Goal: Share content: Share content

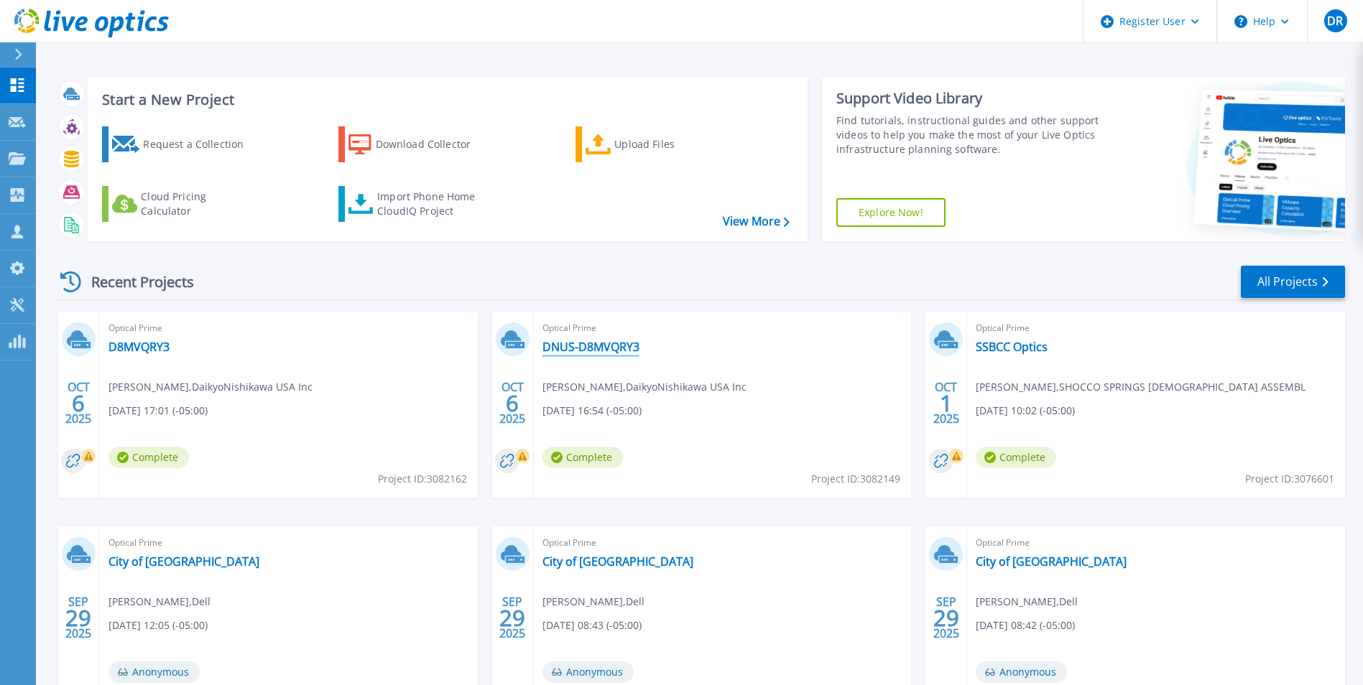
click at [589, 350] on link "DNUS-D8MVQRY3" at bounding box center [590, 347] width 97 height 14
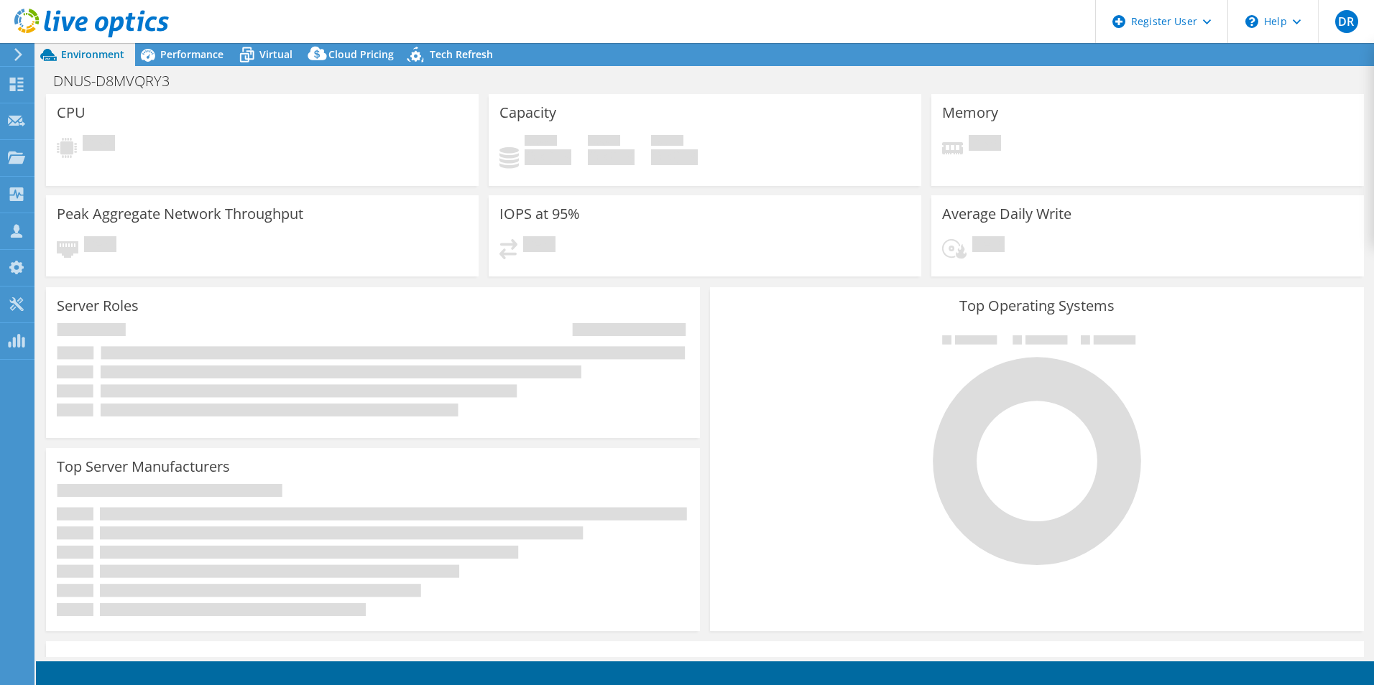
select select "USD"
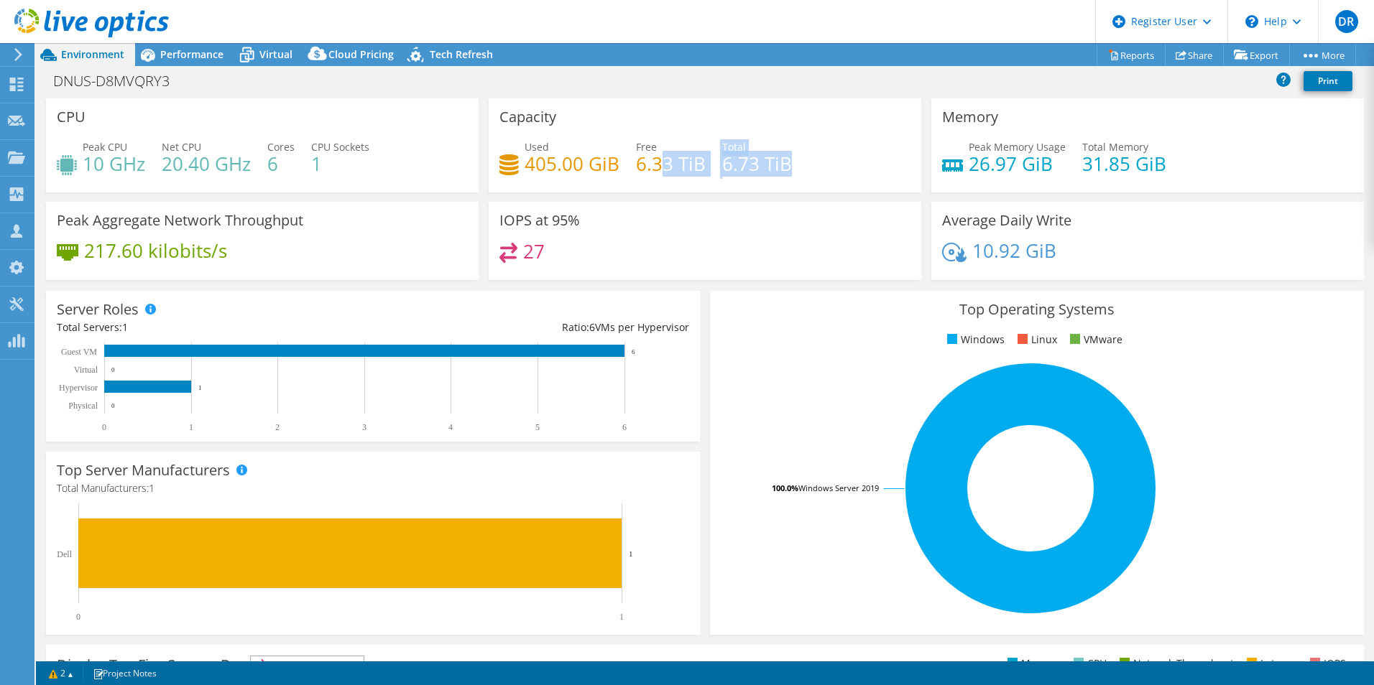
drag, startPoint x: 745, startPoint y: 163, endPoint x: 652, endPoint y: 163, distance: 92.7
click at [653, 163] on div "Used 405.00 GiB Free 6.33 TiB Total 6.73 TiB" at bounding box center [704, 162] width 411 height 47
drag, startPoint x: 652, startPoint y: 163, endPoint x: 626, endPoint y: 165, distance: 26.0
click at [626, 165] on div "Used 405.00 GiB Free 6.33 TiB Total 6.73 TiB" at bounding box center [704, 162] width 411 height 47
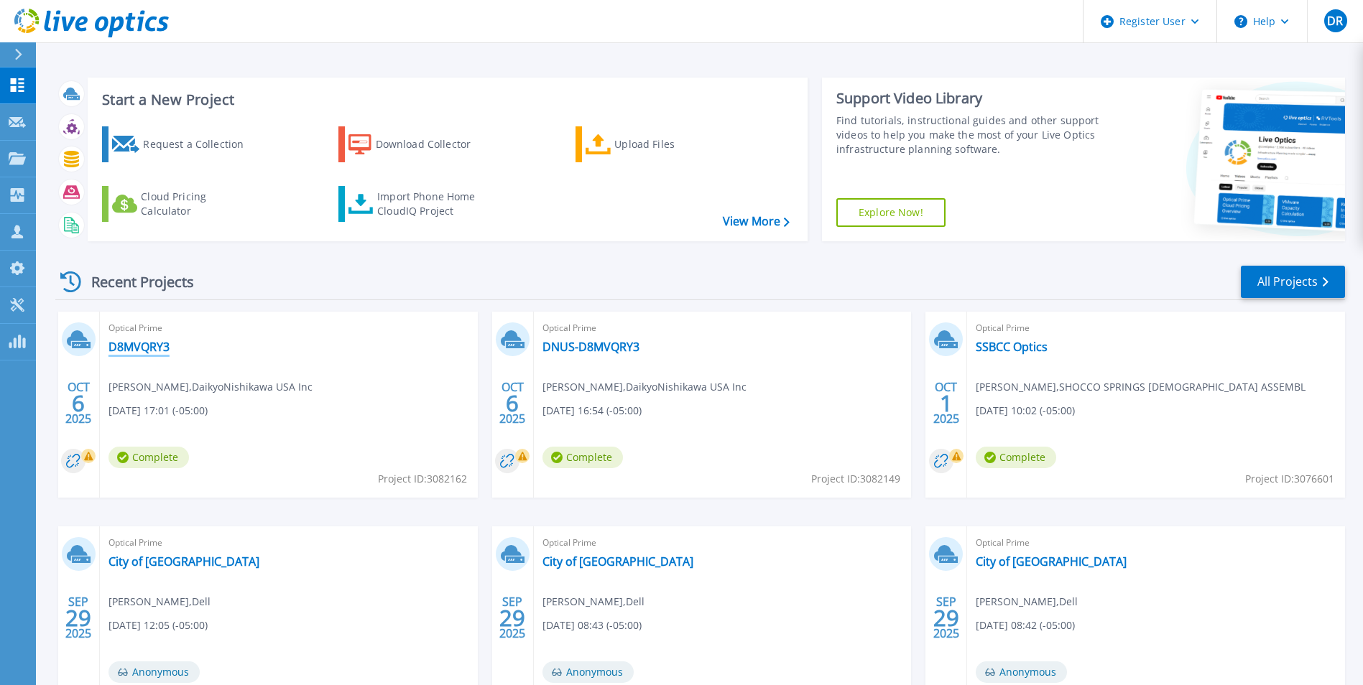
click at [155, 344] on link "D8MVQRY3" at bounding box center [138, 347] width 61 height 14
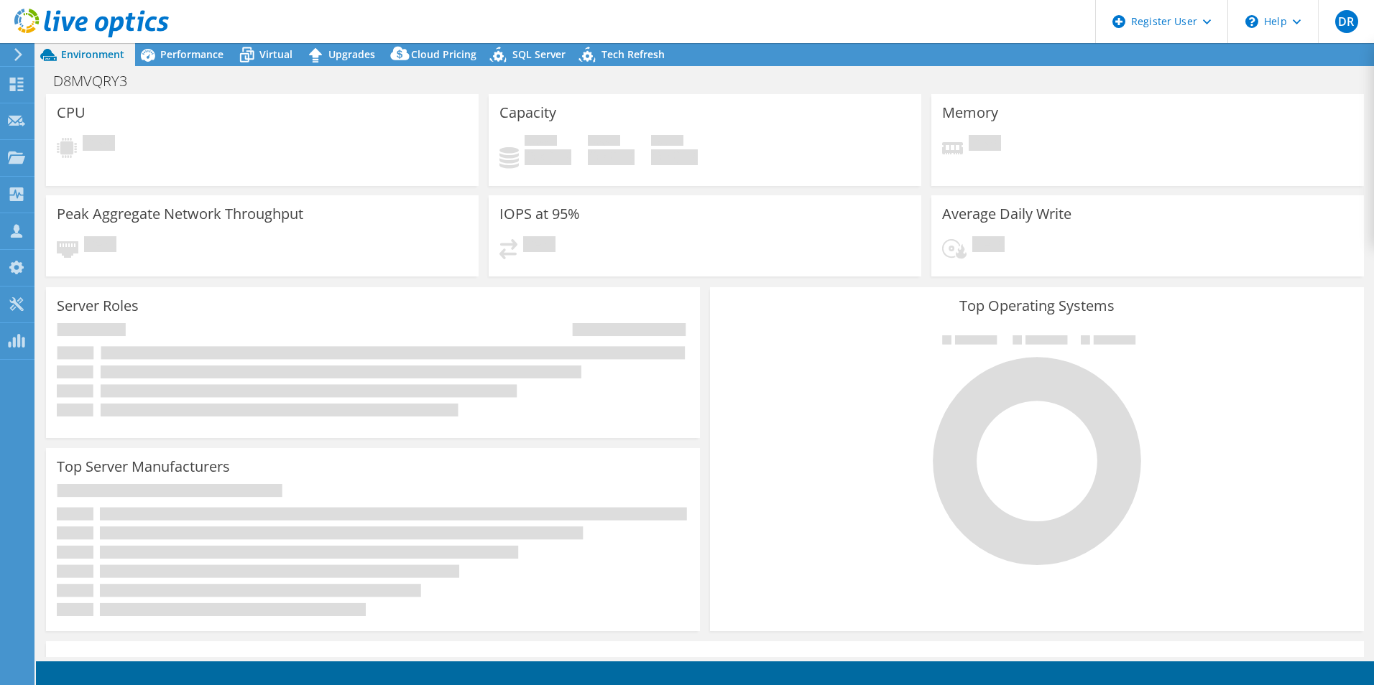
select select "USD"
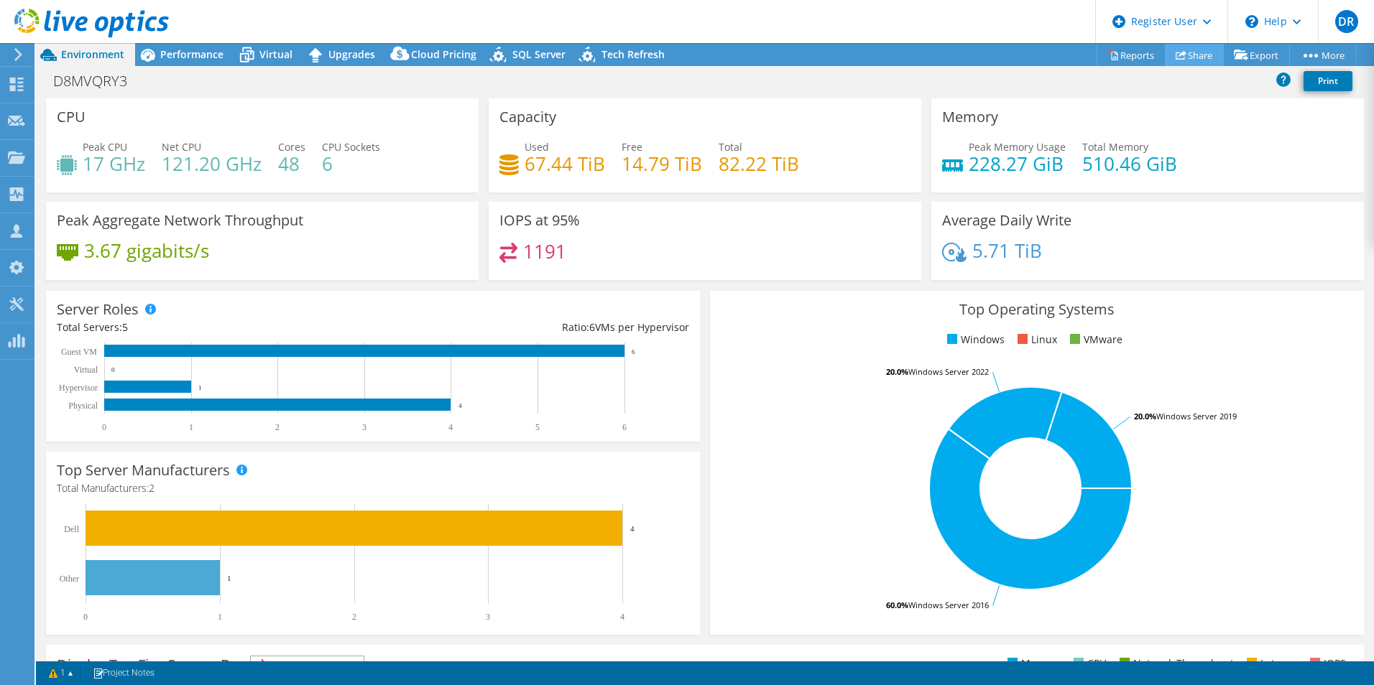
click at [1186, 57] on link "Share" at bounding box center [1194, 55] width 59 height 22
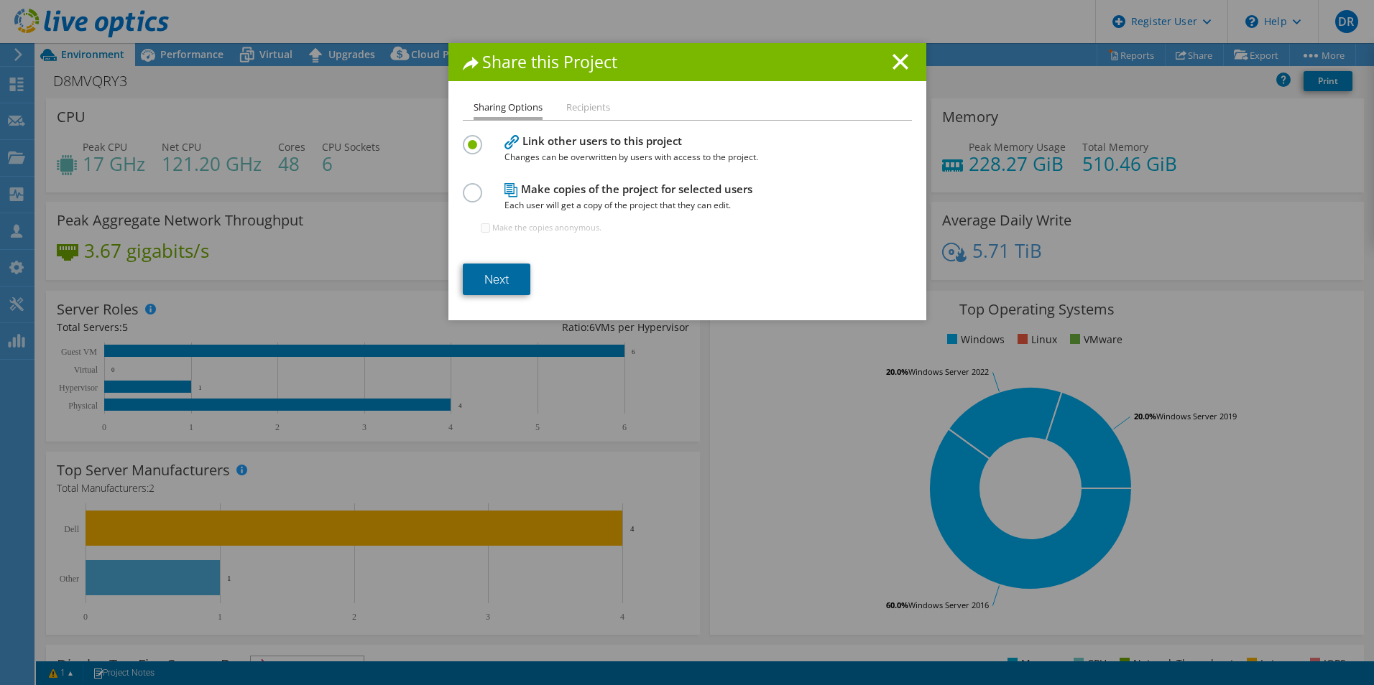
click at [497, 277] on link "Next" at bounding box center [497, 280] width 68 height 32
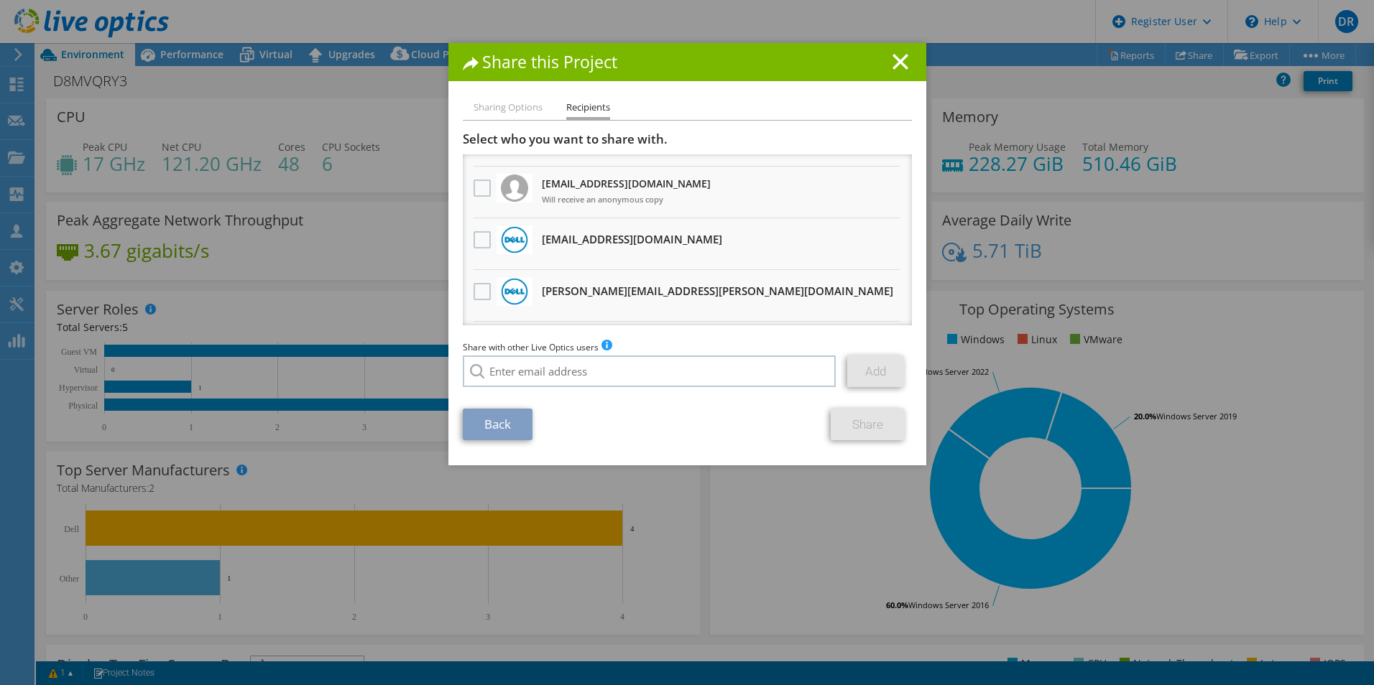
scroll to position [144, 0]
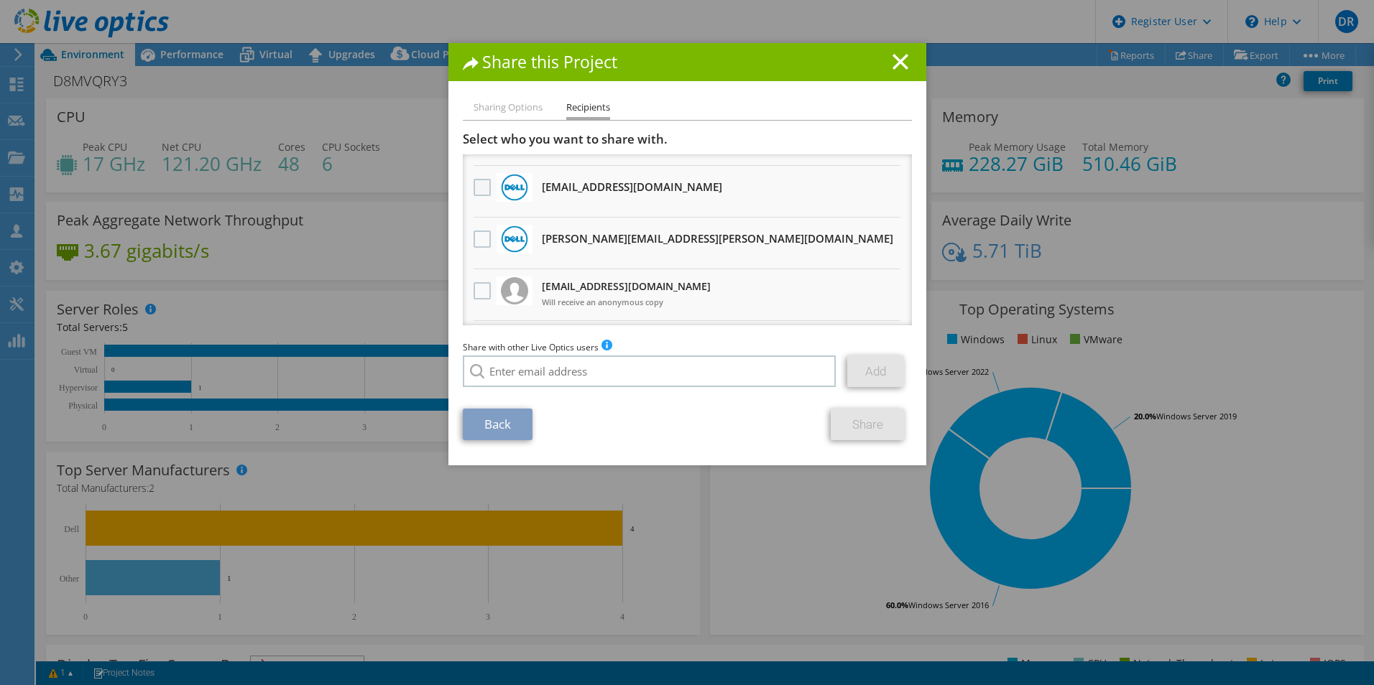
click at [482, 185] on label at bounding box center [483, 187] width 21 height 17
click at [0, 0] on input "checkbox" at bounding box center [0, 0] width 0 height 0
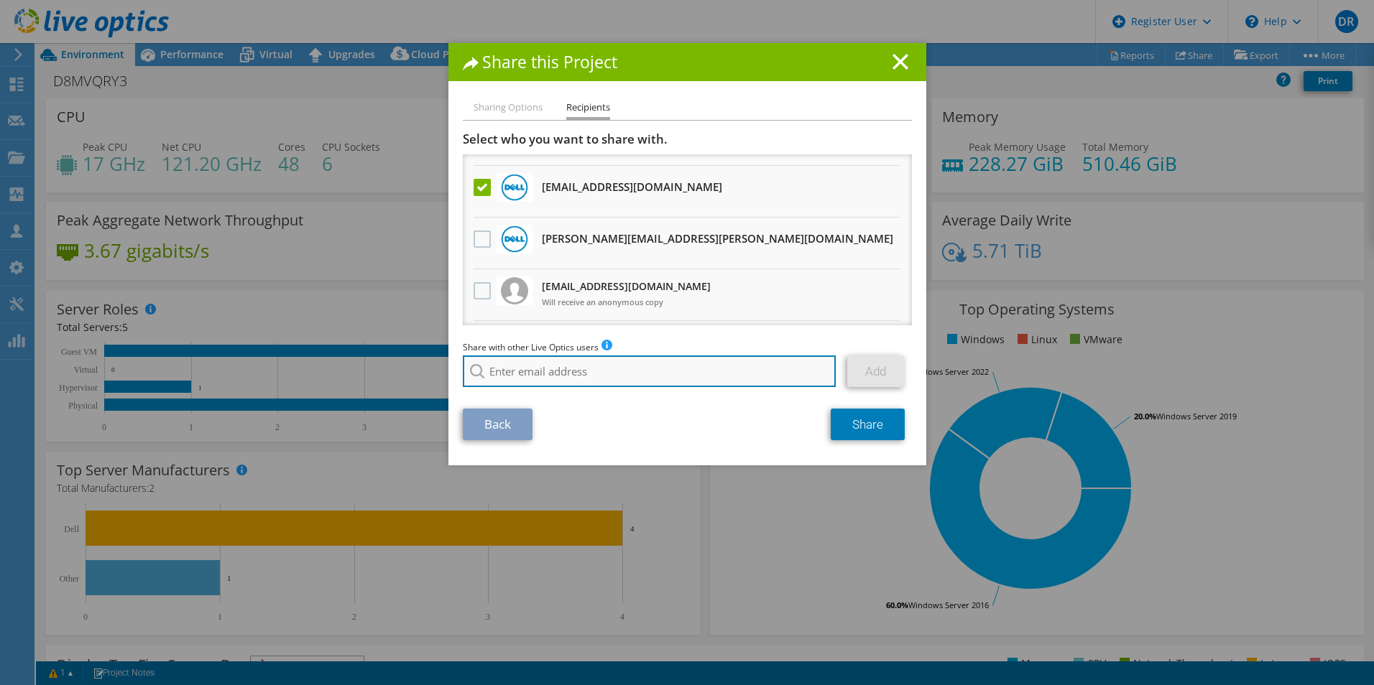
click at [599, 368] on input "search" at bounding box center [650, 372] width 374 height 32
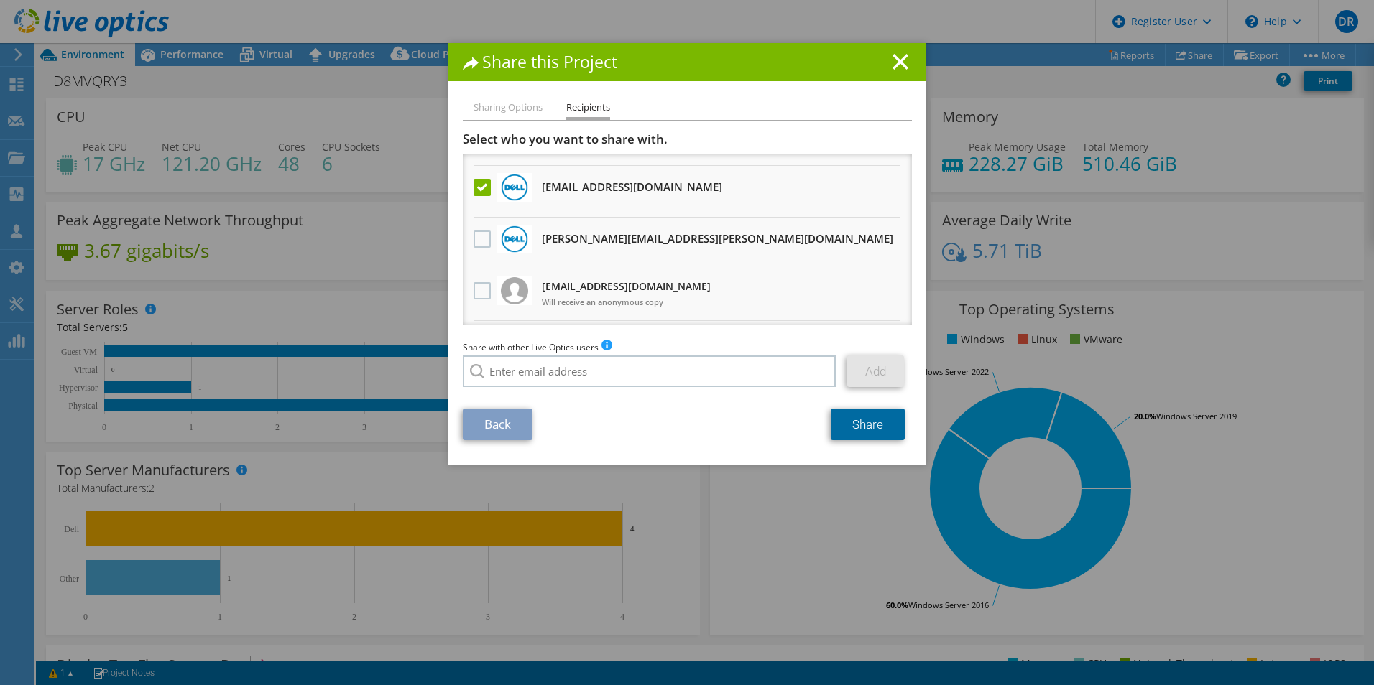
click at [846, 425] on link "Share" at bounding box center [867, 425] width 74 height 32
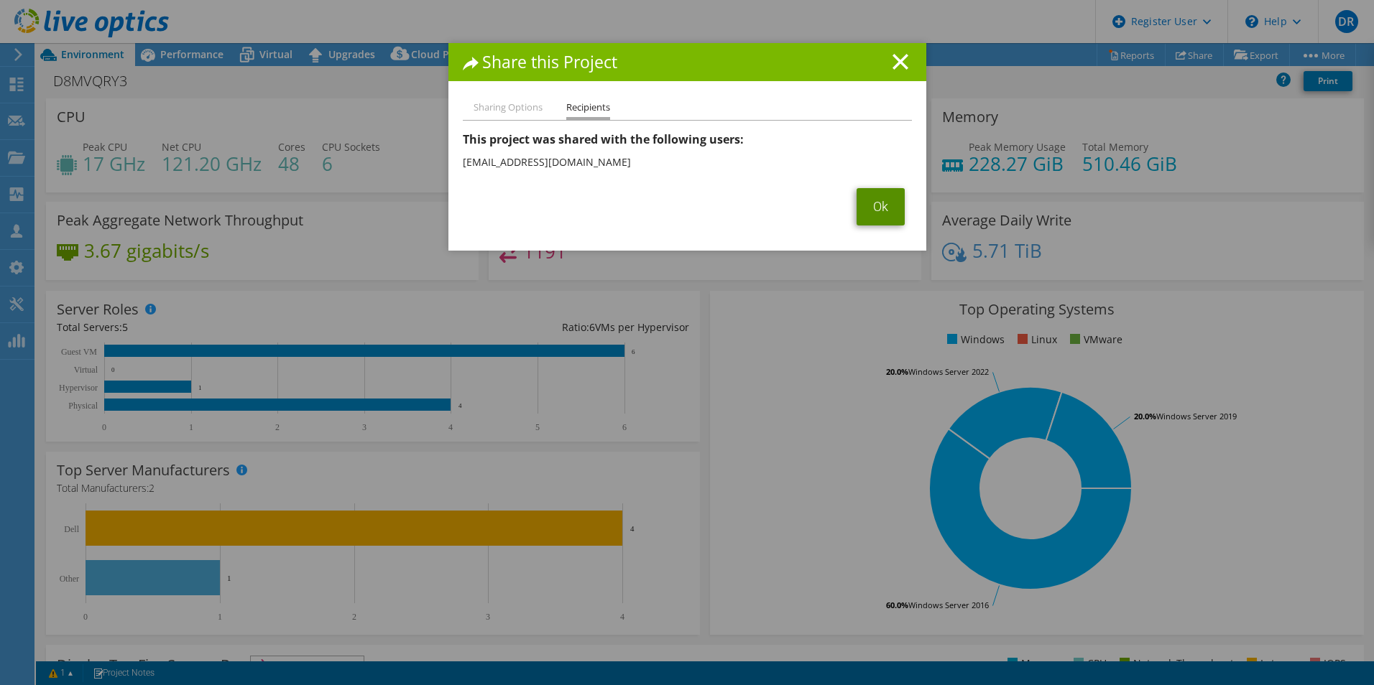
click at [873, 213] on link "Ok" at bounding box center [880, 206] width 48 height 37
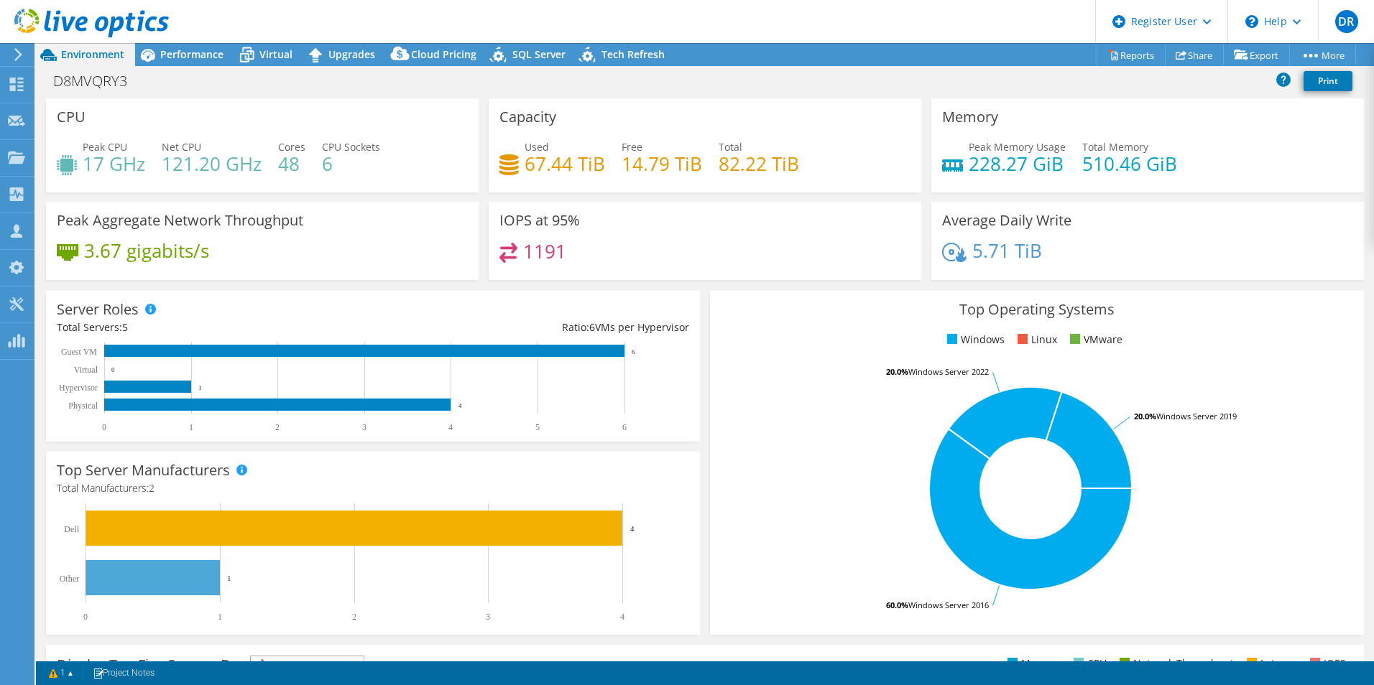
drag, startPoint x: 479, startPoint y: 4, endPoint x: 353, endPoint y: 22, distance: 127.7
click at [356, 34] on header "DR Dell User Daniel Rapoza Daniel.Rapoza@dell.com Dell My Profile Log Out \n He…" at bounding box center [687, 21] width 1374 height 43
click at [832, 90] on div "D8MVQRY3 Print" at bounding box center [705, 81] width 1338 height 27
click at [17, 153] on use at bounding box center [16, 157] width 17 height 12
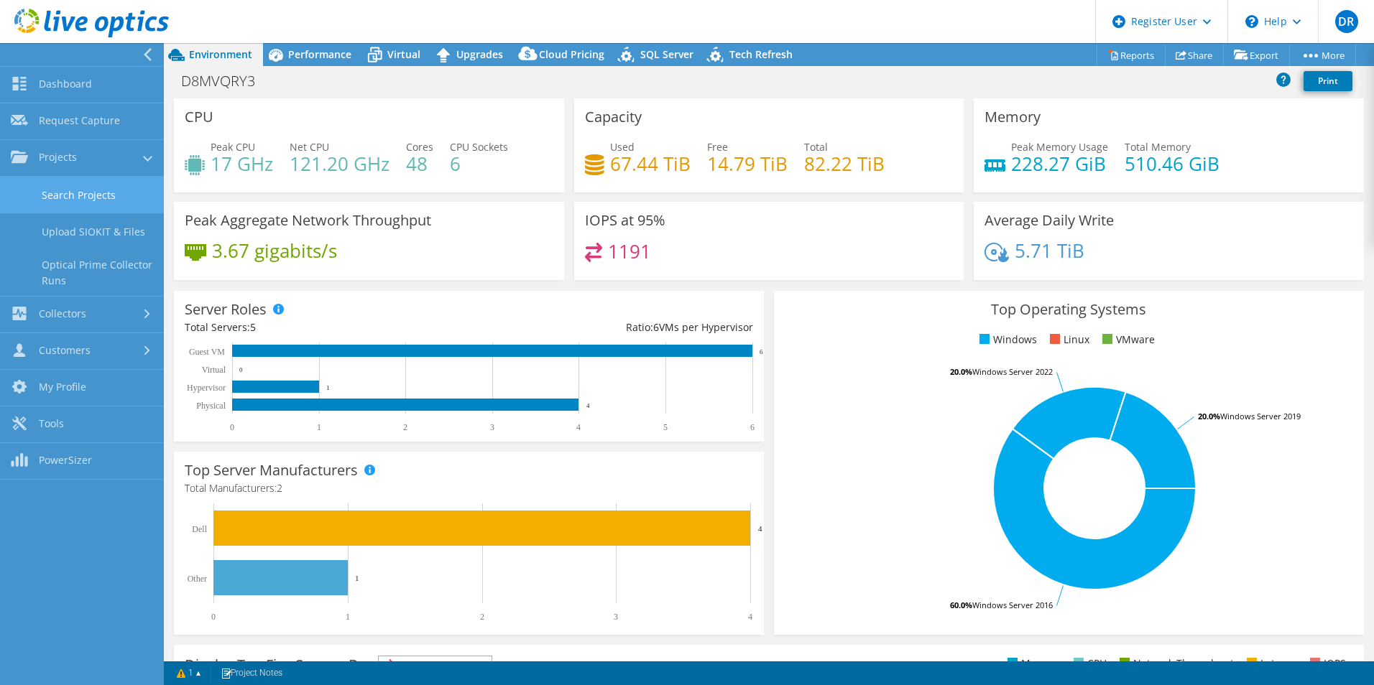
click at [75, 192] on link "Search Projects" at bounding box center [82, 195] width 164 height 37
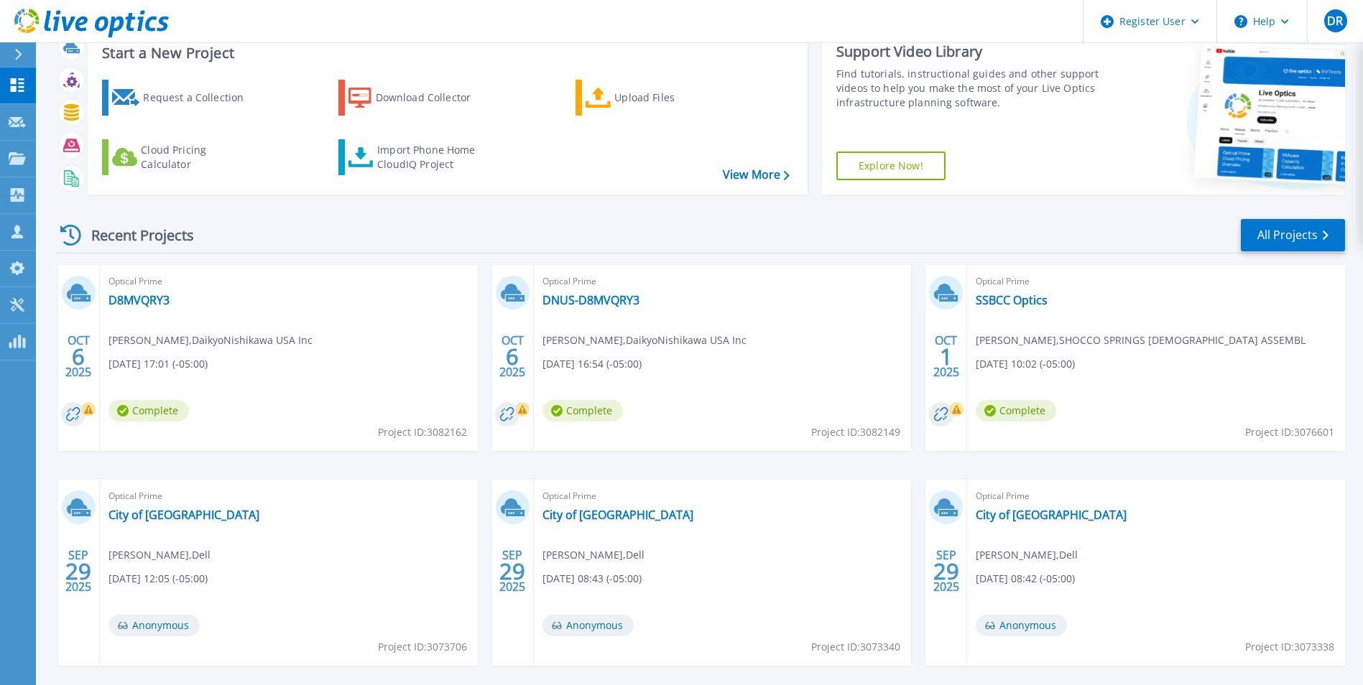
scroll to position [72, 0]
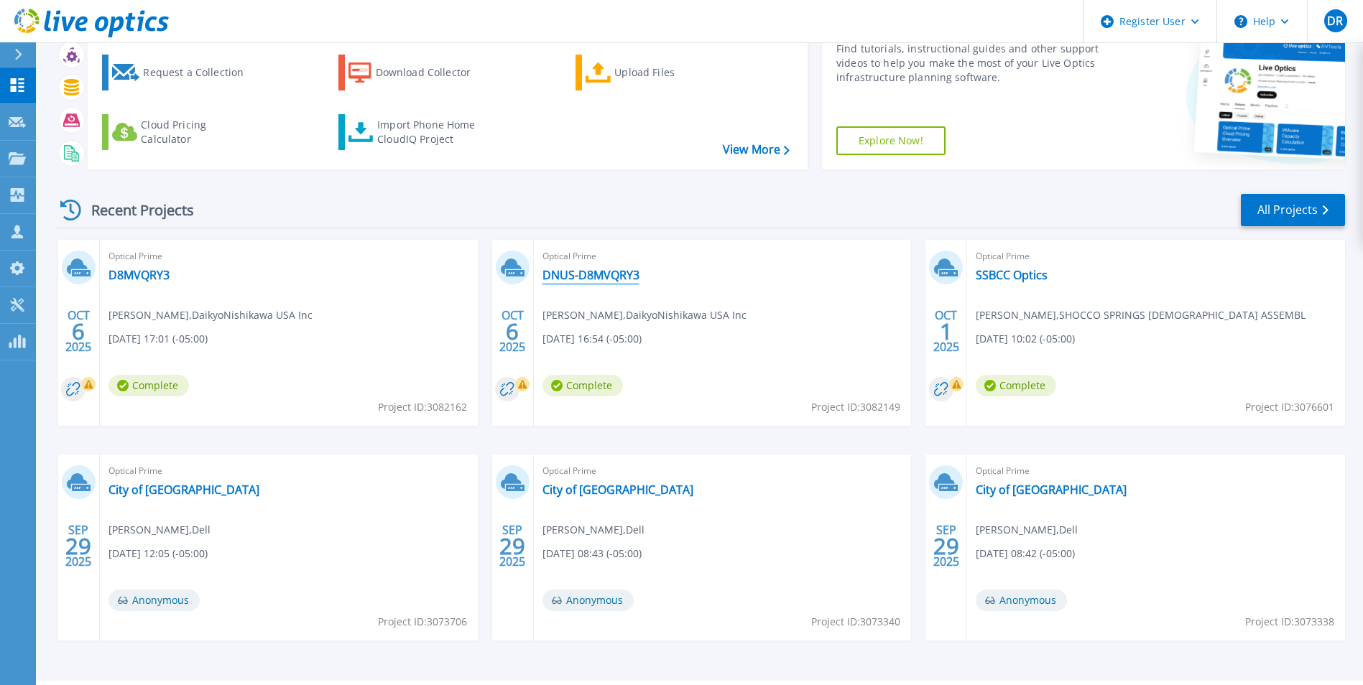
click at [566, 276] on link "DNUS-D8MVQRY3" at bounding box center [590, 275] width 97 height 14
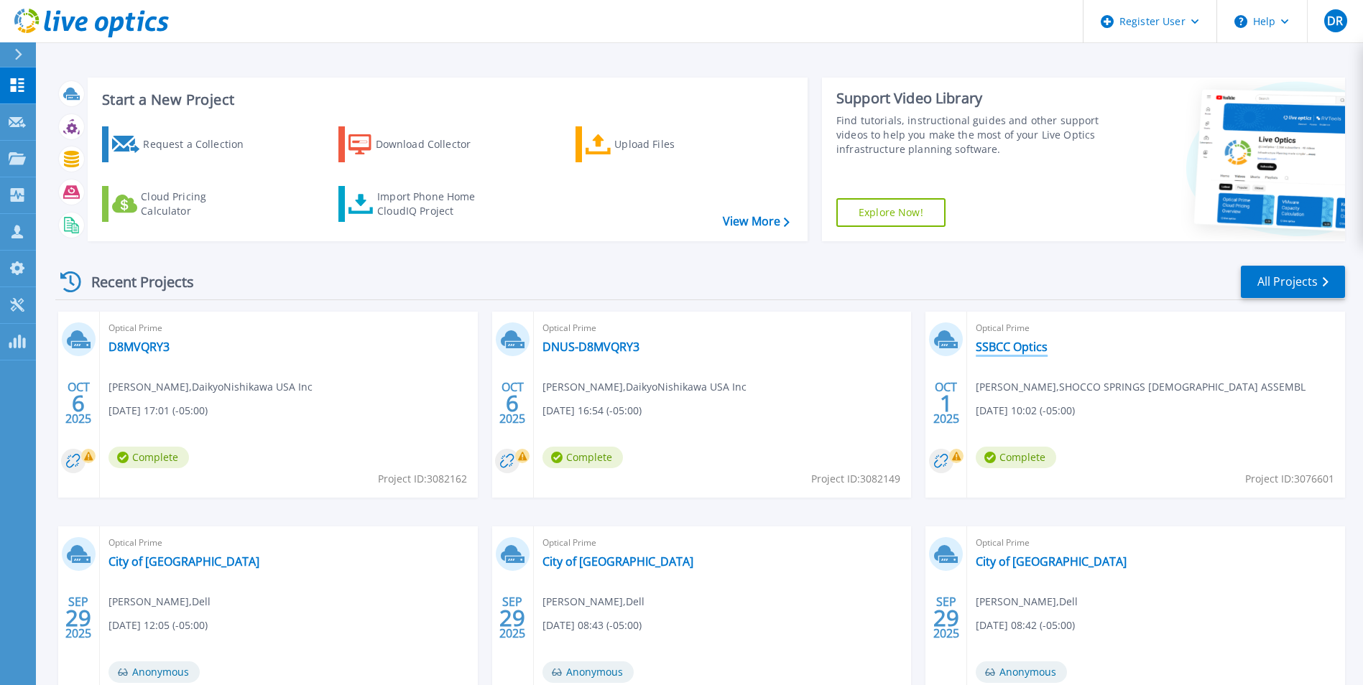
click at [1012, 346] on link "SSBCC Optics" at bounding box center [1012, 347] width 72 height 14
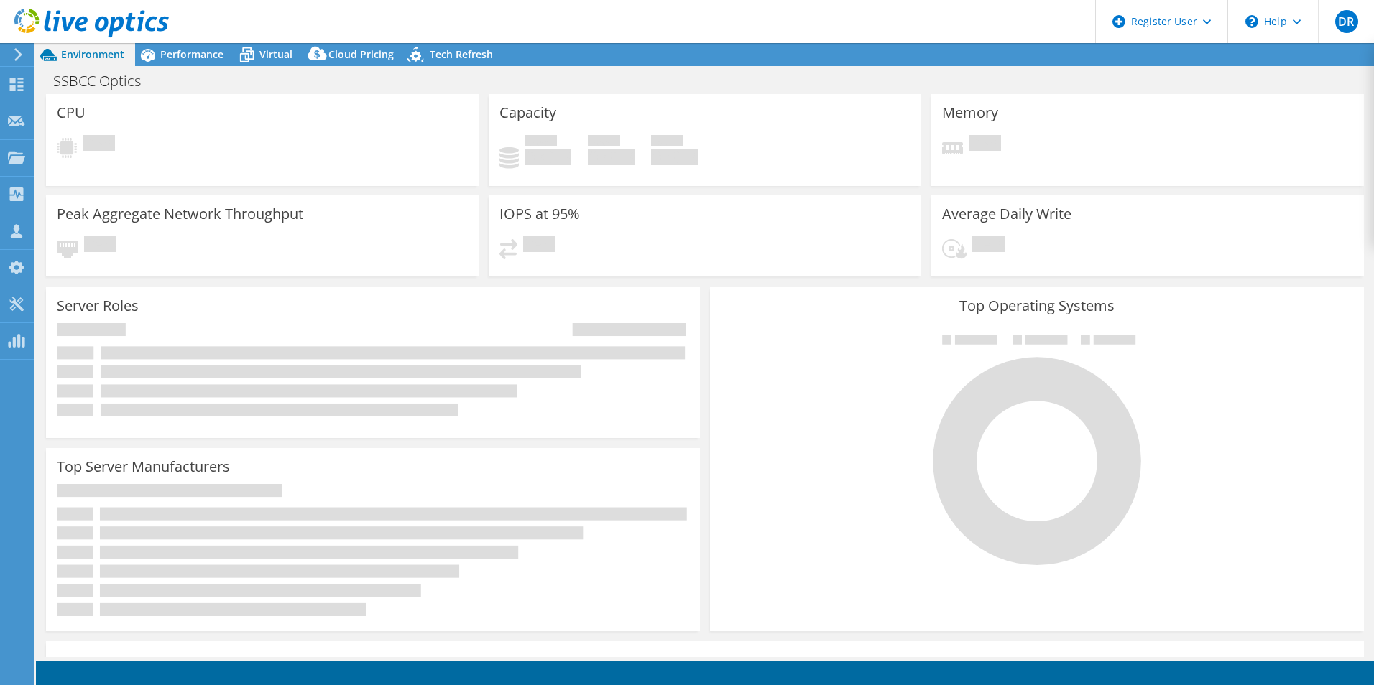
select select "USD"
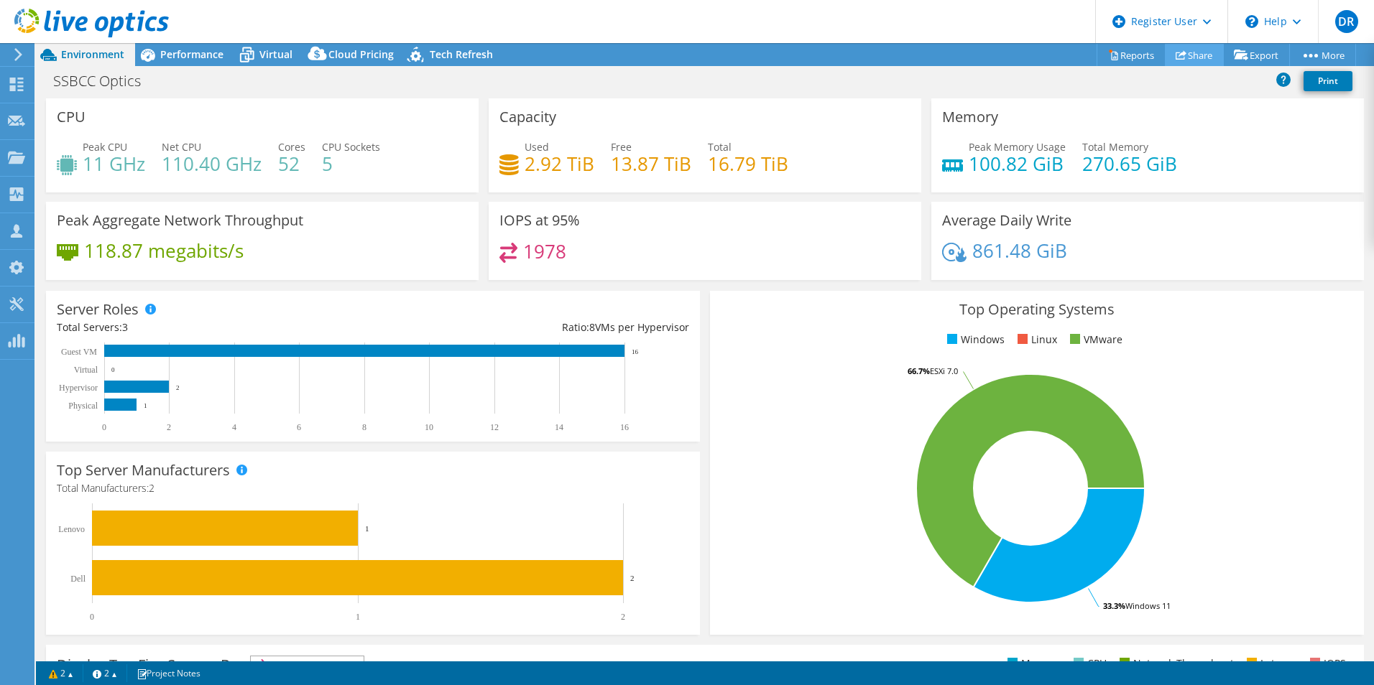
click at [1188, 57] on link "Share" at bounding box center [1194, 55] width 59 height 22
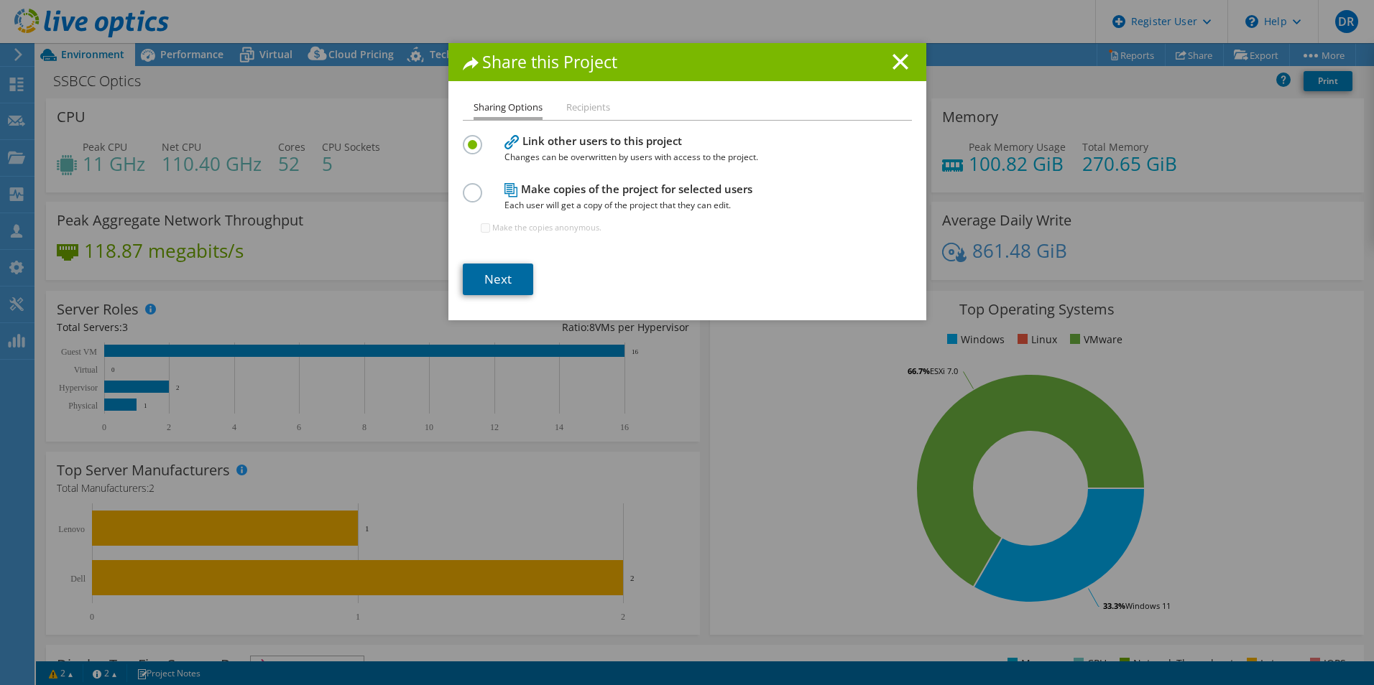
click at [486, 269] on link "Next" at bounding box center [498, 280] width 70 height 32
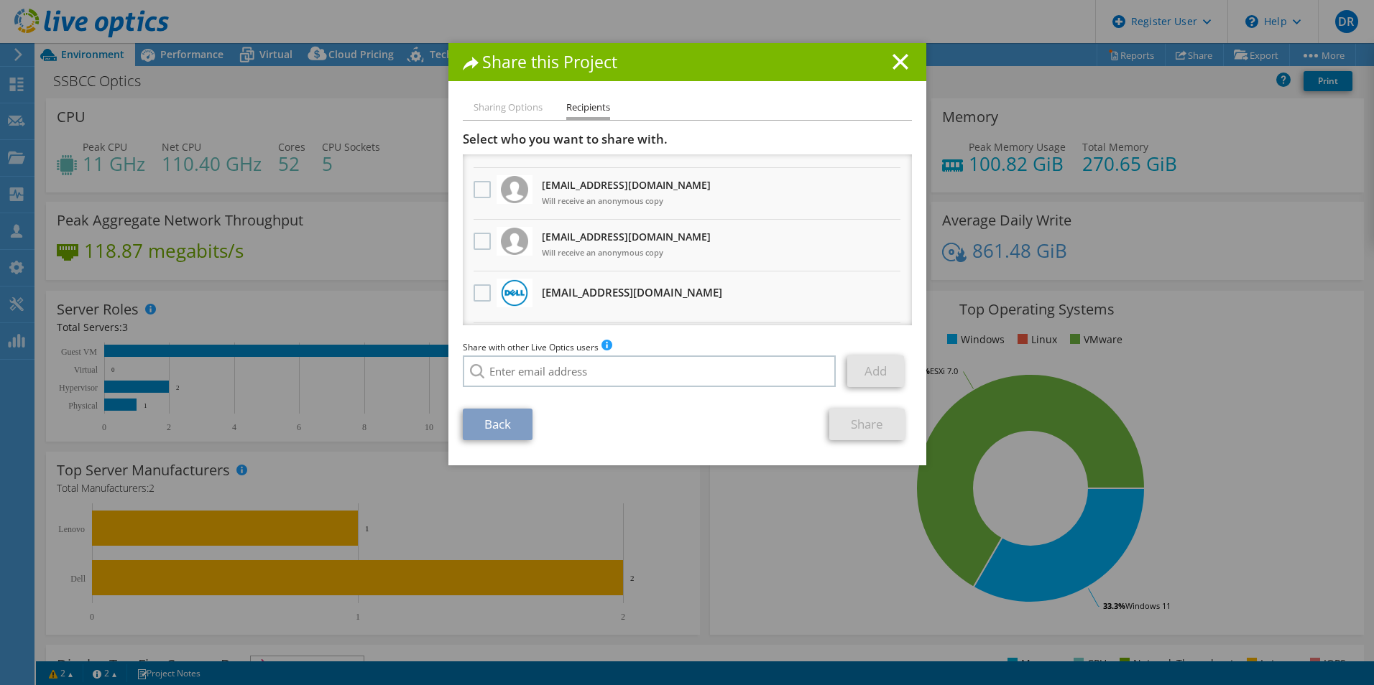
scroll to position [72, 0]
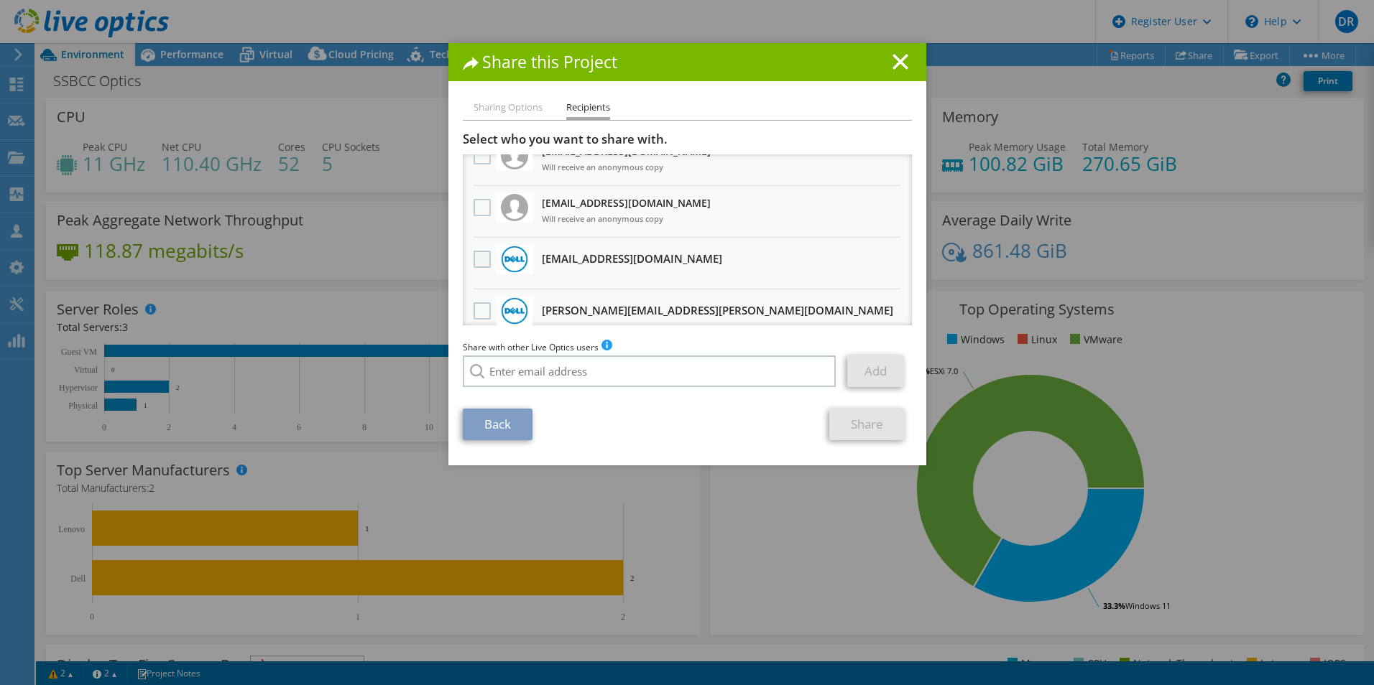
click at [482, 255] on label at bounding box center [483, 259] width 21 height 17
click at [0, 0] on input "checkbox" at bounding box center [0, 0] width 0 height 0
click at [864, 426] on link "Share" at bounding box center [866, 425] width 75 height 32
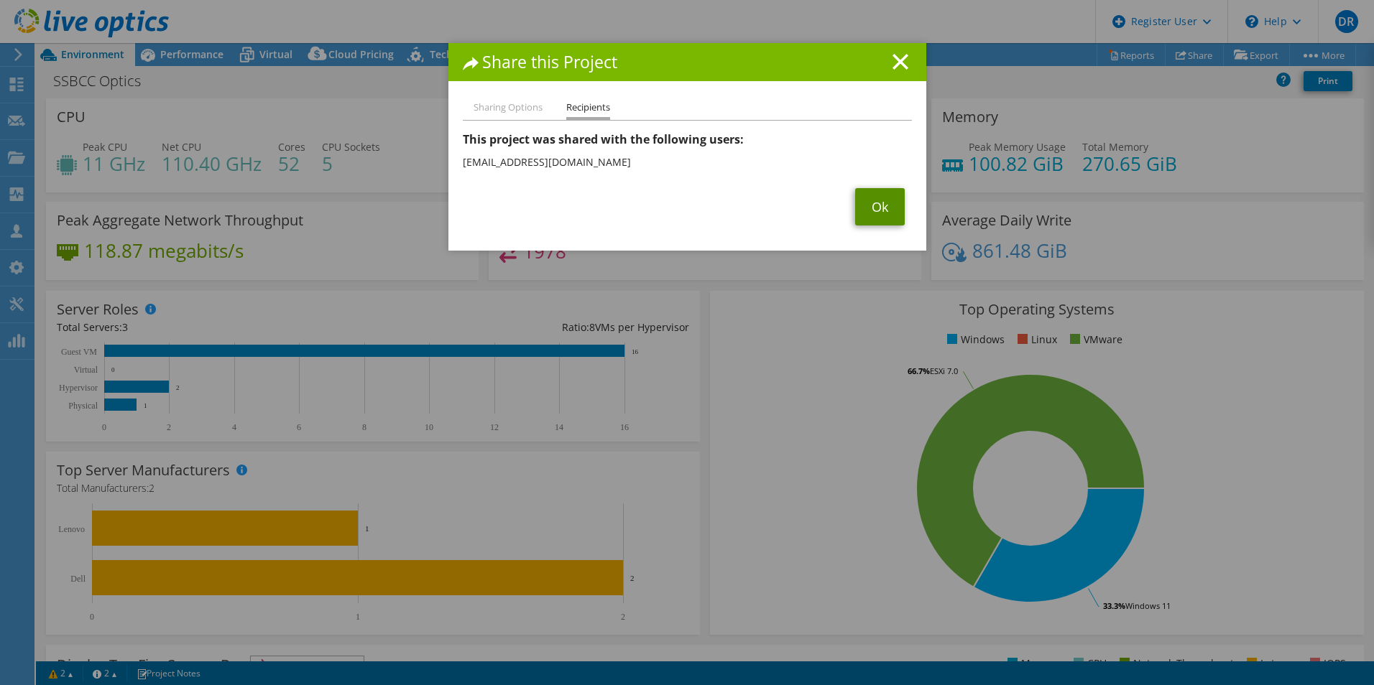
click at [871, 215] on link "Ok" at bounding box center [880, 206] width 50 height 37
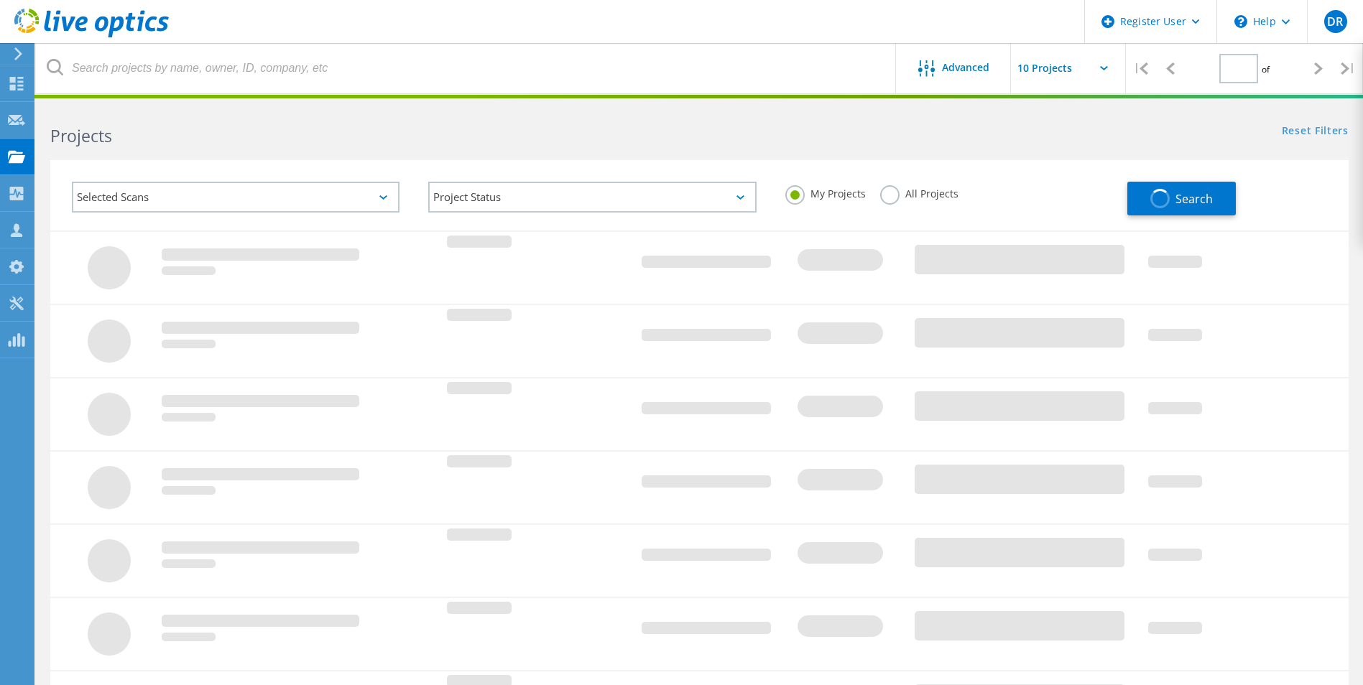
type input "1"
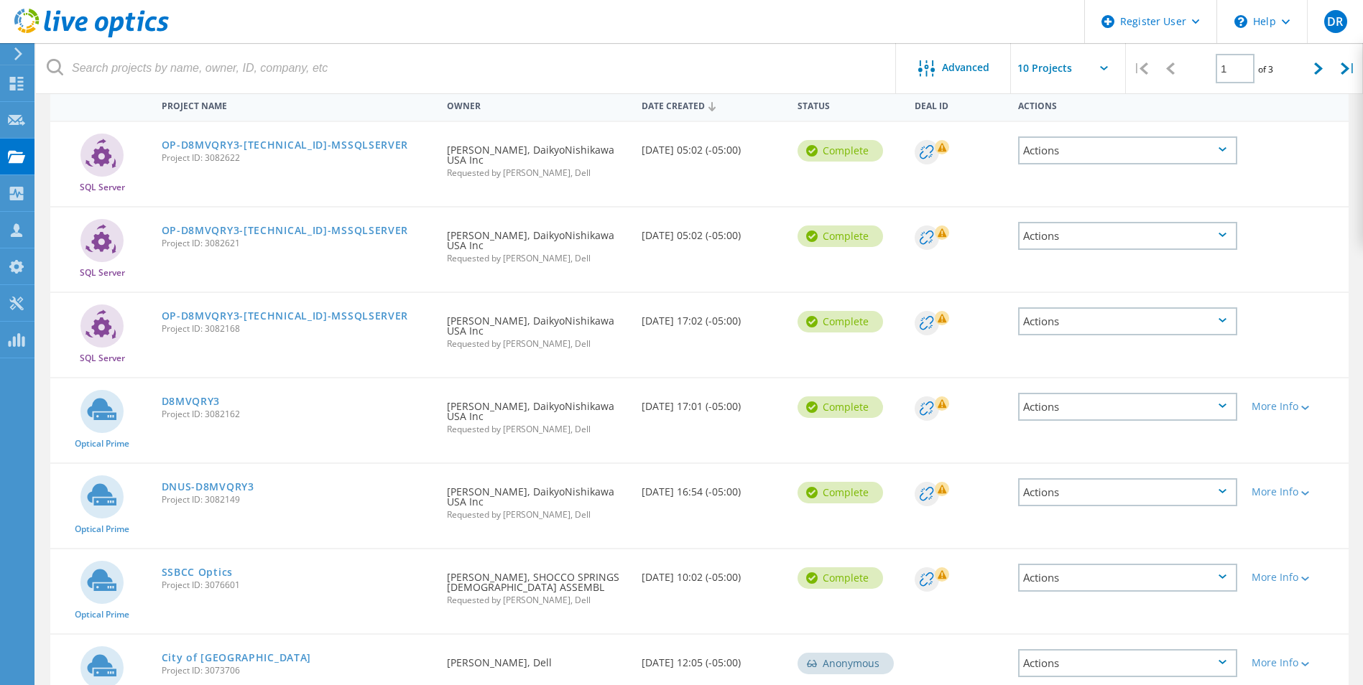
scroll to position [144, 0]
click at [181, 396] on link "D8MVQRY3" at bounding box center [191, 401] width 59 height 10
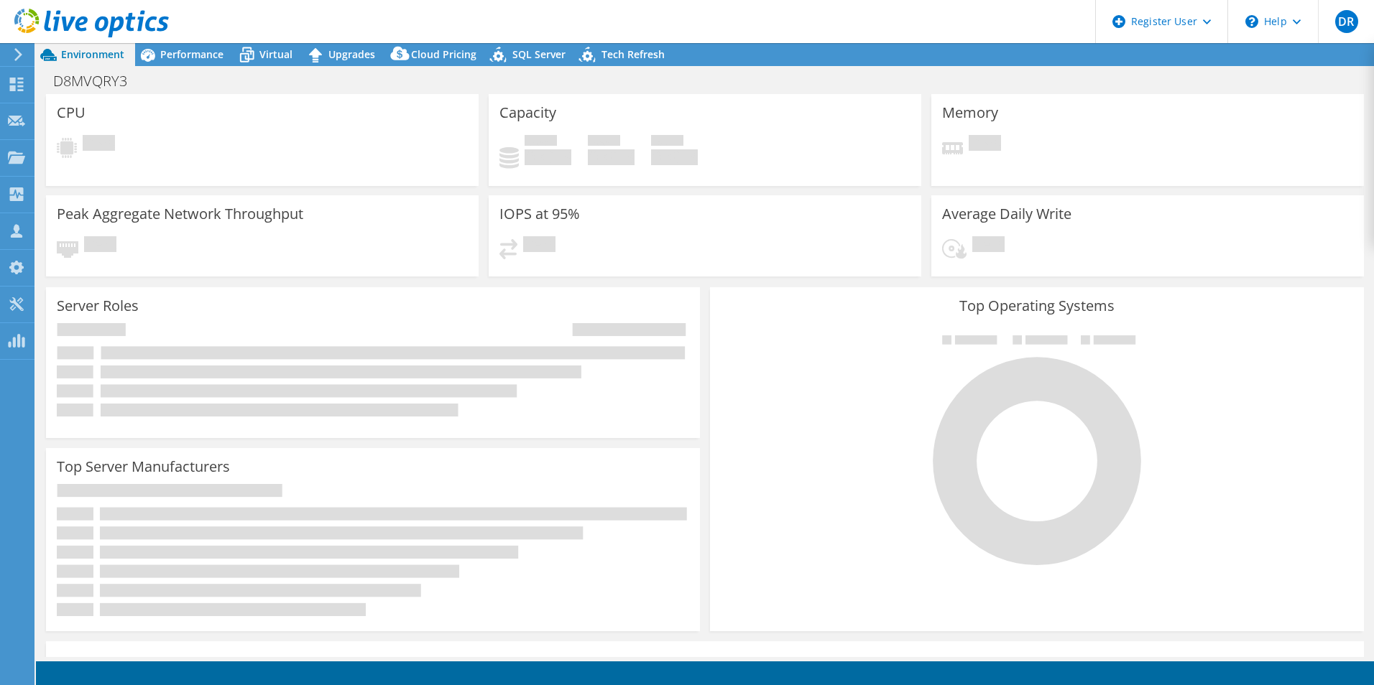
select select "USD"
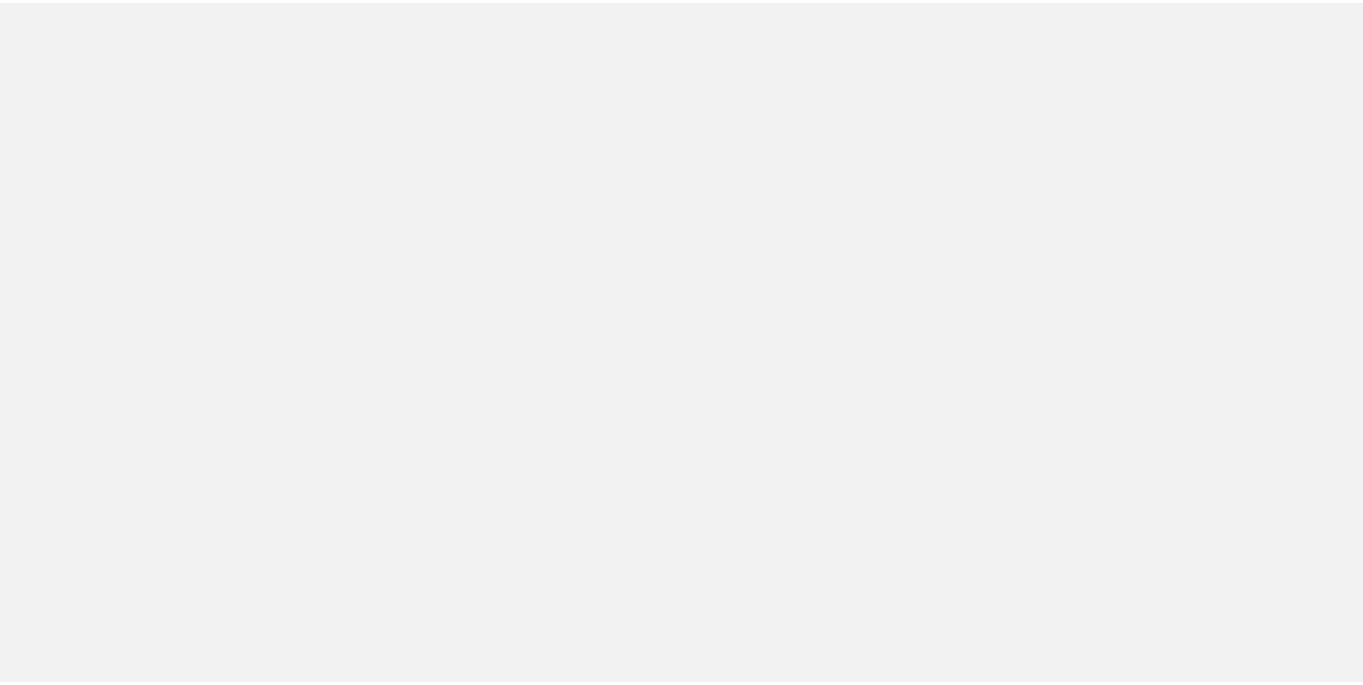
scroll to position [144, 0]
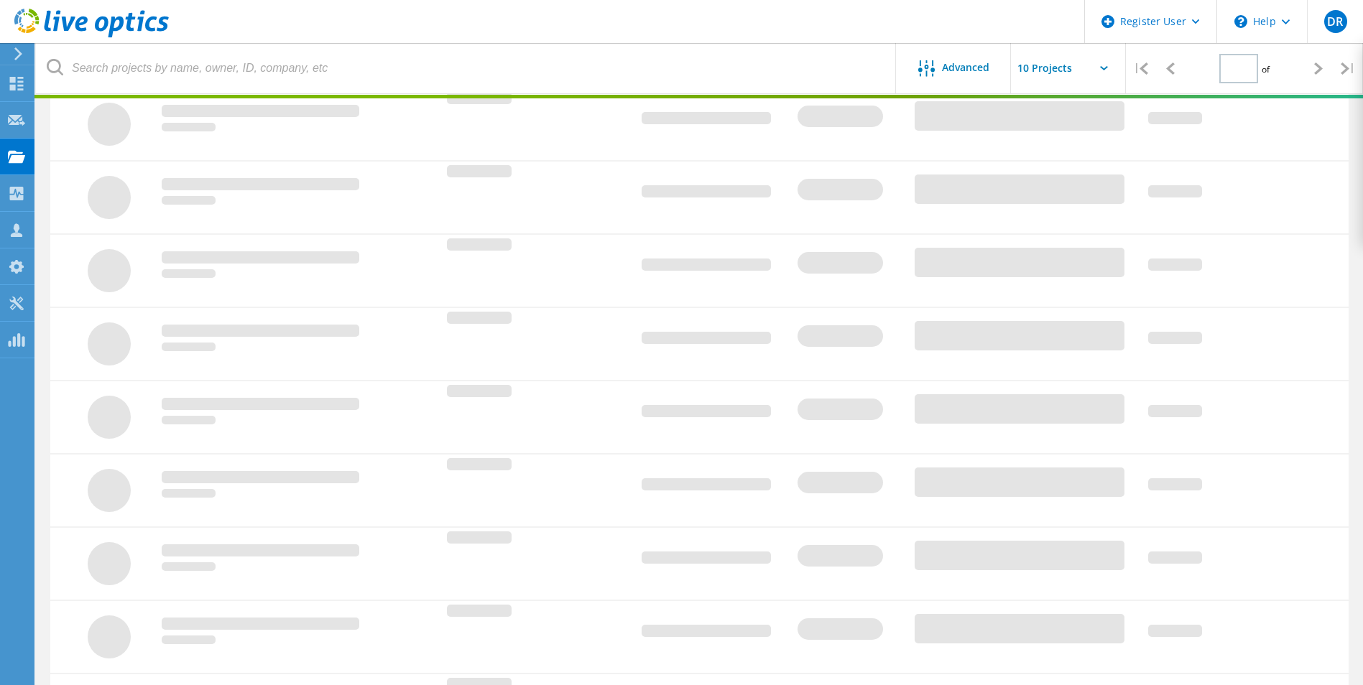
type input "1"
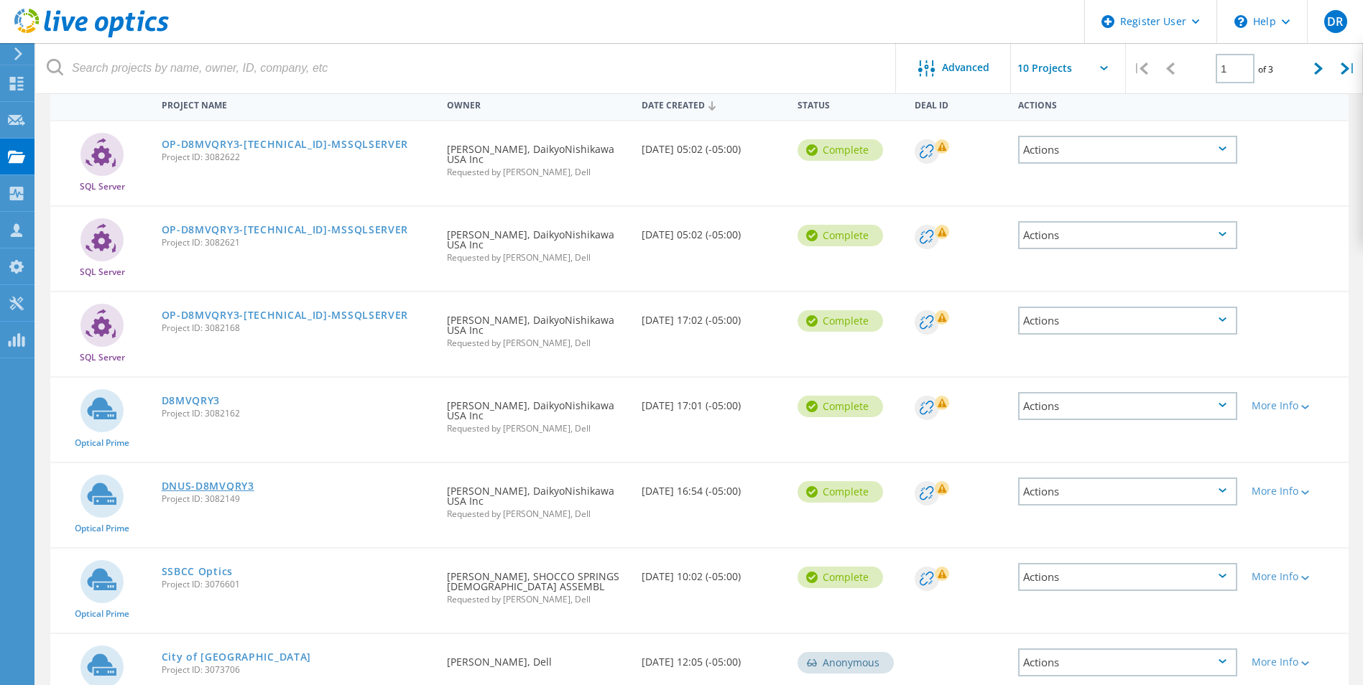
click at [217, 481] on link "DNUS-D8MVQRY3" at bounding box center [208, 486] width 93 height 10
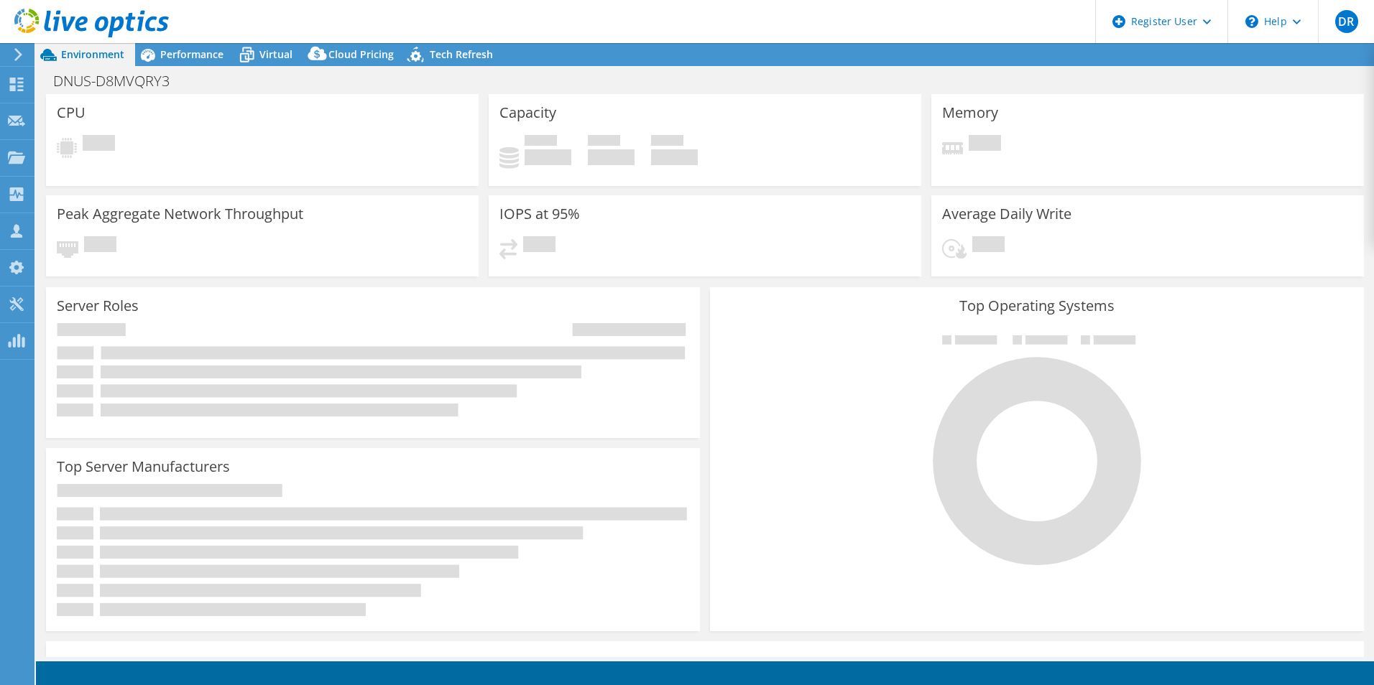
select select "USD"
